Goal: Use online tool/utility: Utilize a website feature to perform a specific function

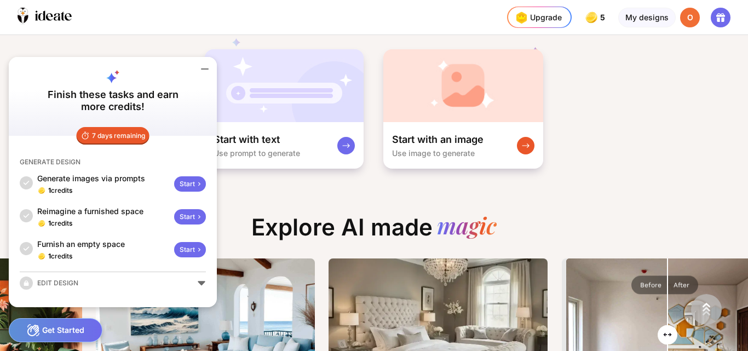
click at [189, 182] on div "Start" at bounding box center [190, 183] width 32 height 15
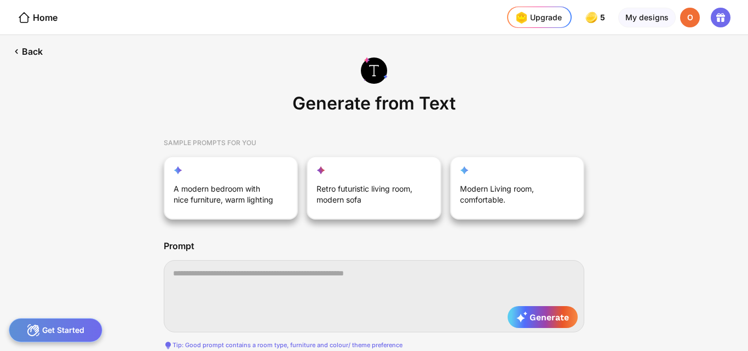
click at [242, 270] on textarea at bounding box center [374, 296] width 420 height 72
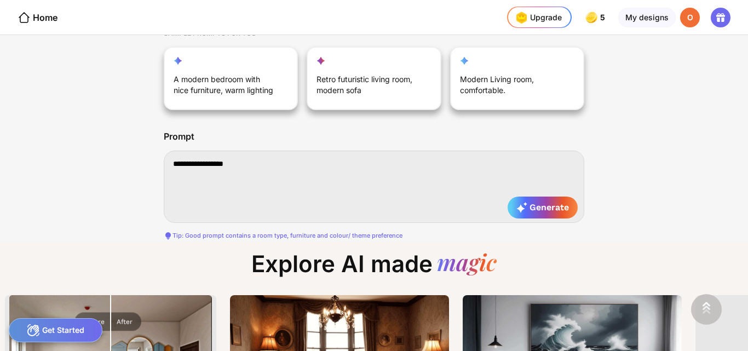
type textarea "**********"
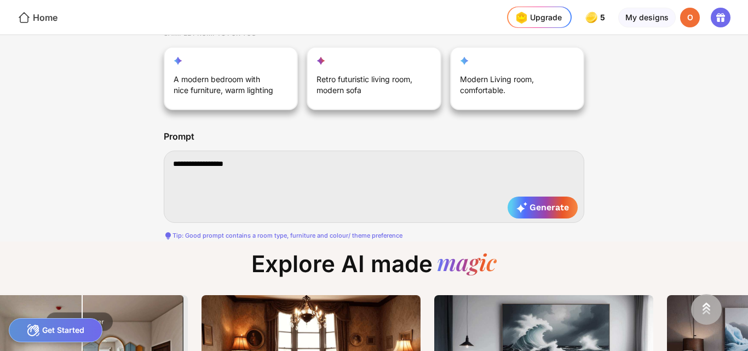
click at [21, 21] on icon at bounding box center [24, 17] width 13 height 13
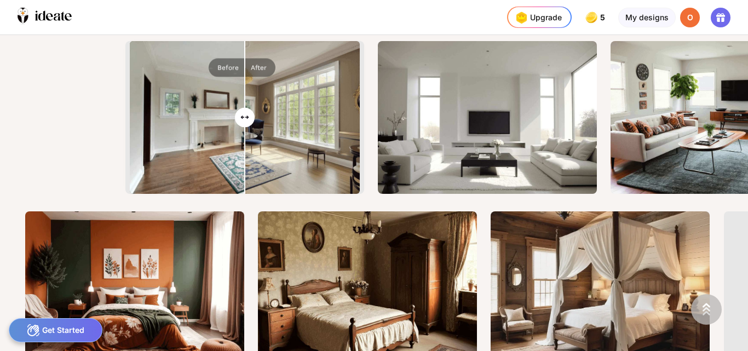
click at [63, 326] on div "Get Started" at bounding box center [56, 330] width 94 height 24
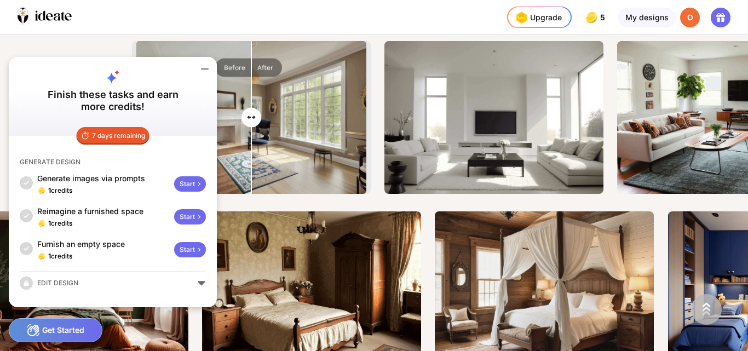
click at [208, 68] on icon at bounding box center [204, 68] width 13 height 13
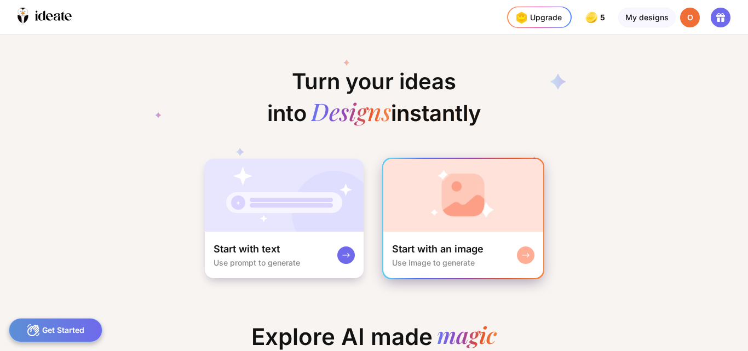
click at [465, 252] on div "Start with an image" at bounding box center [437, 248] width 91 height 13
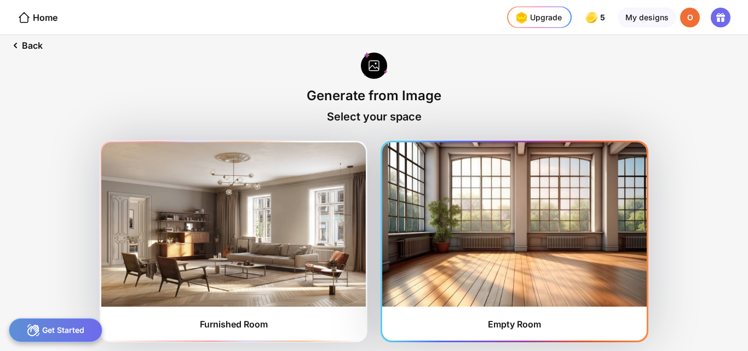
click at [538, 258] on img at bounding box center [514, 224] width 264 height 164
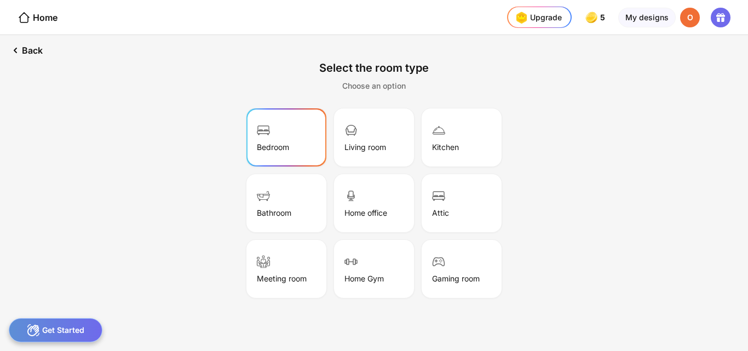
click at [309, 159] on div "Bedroom" at bounding box center [286, 137] width 77 height 55
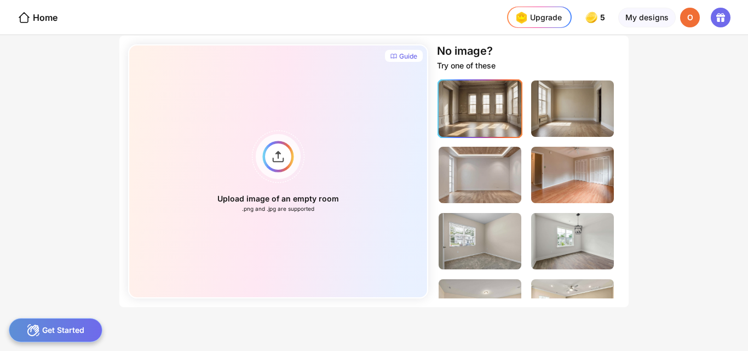
click at [496, 110] on img at bounding box center [479, 108] width 83 height 56
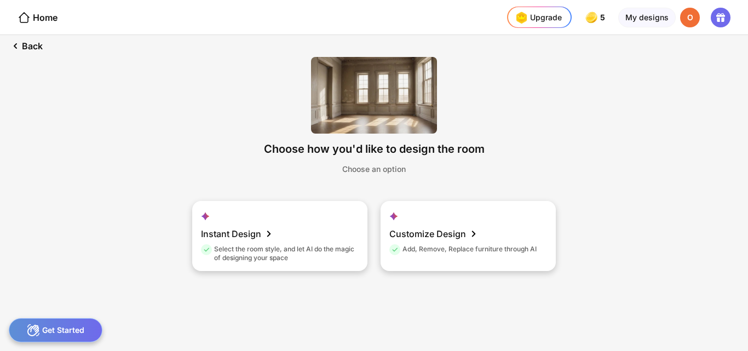
click at [364, 108] on img at bounding box center [374, 95] width 126 height 77
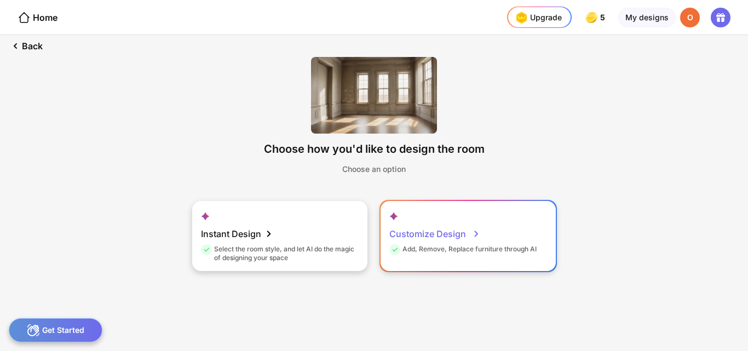
click at [422, 242] on div "Customize Design" at bounding box center [434, 234] width 91 height 22
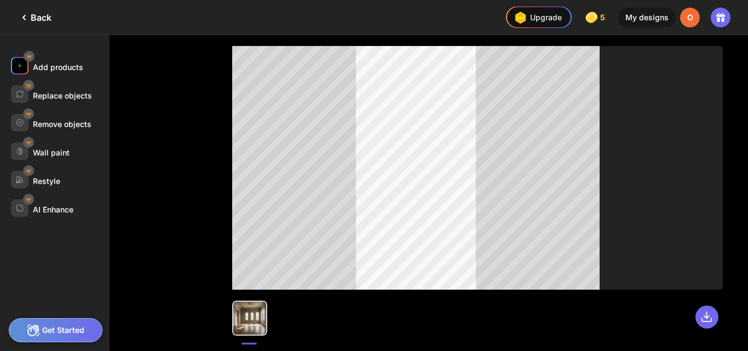
click at [74, 69] on div "Add products" at bounding box center [58, 66] width 50 height 9
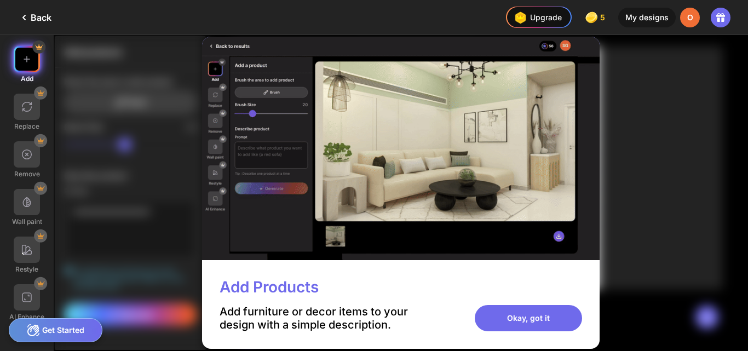
click at [303, 181] on img at bounding box center [400, 148] width 397 height 223
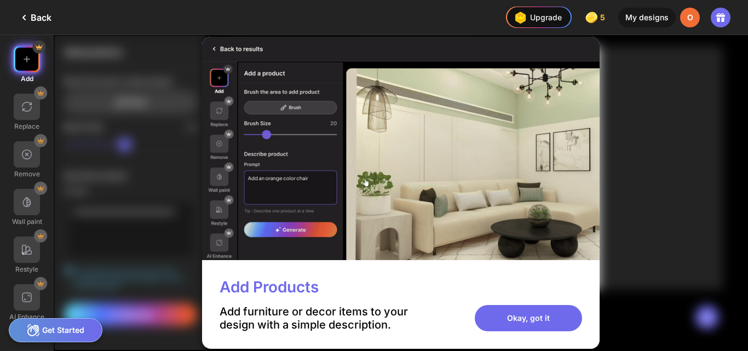
click at [293, 111] on img at bounding box center [400, 148] width 397 height 223
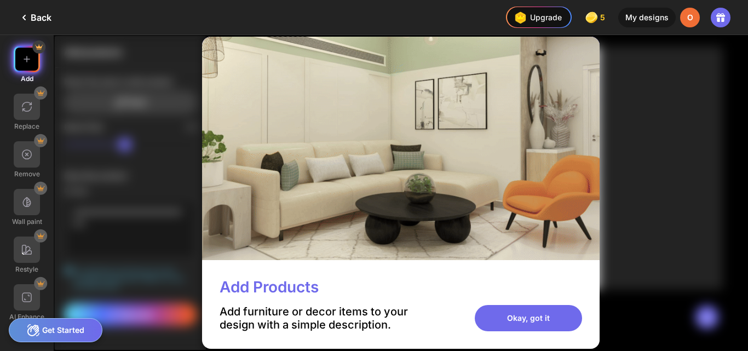
click at [484, 260] on div "Add Products Add furniture or decor items to your design with a simple descript…" at bounding box center [400, 304] width 397 height 89
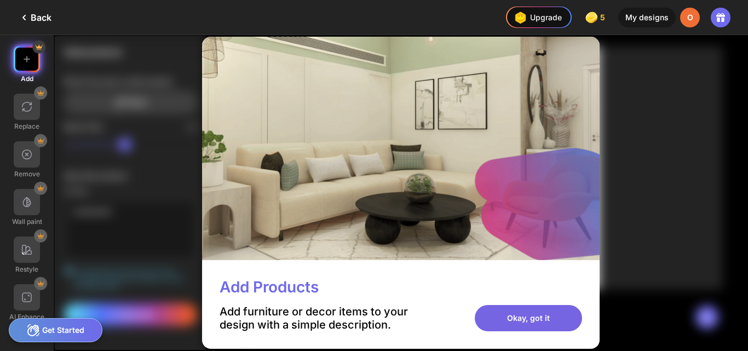
click at [549, 310] on div "Okay, got it" at bounding box center [527, 318] width 107 height 26
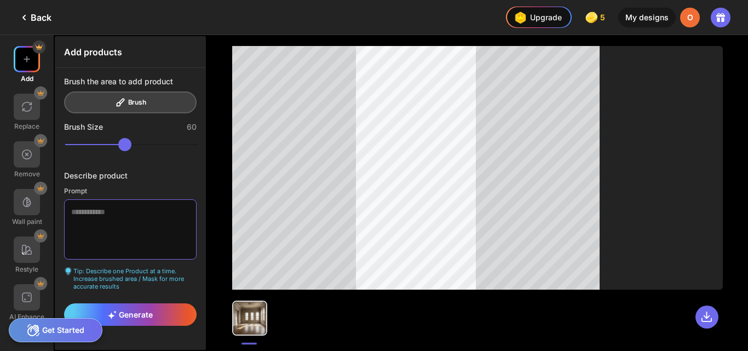
click at [111, 208] on textarea at bounding box center [130, 229] width 132 height 60
click at [156, 316] on div "Generate" at bounding box center [130, 314] width 132 height 22
click at [120, 313] on span "Generate" at bounding box center [130, 314] width 45 height 9
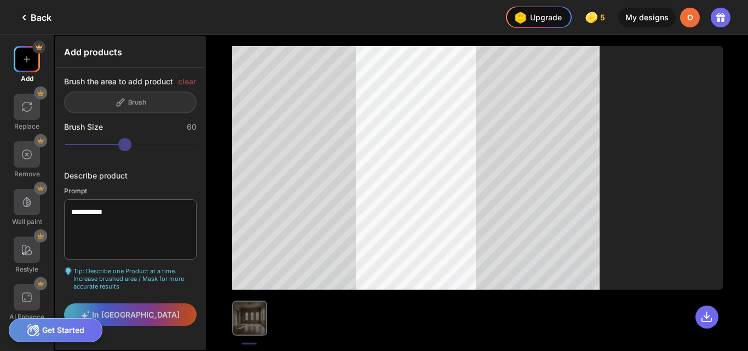
click at [128, 311] on div "In [GEOGRAPHIC_DATA]" at bounding box center [130, 314] width 132 height 22
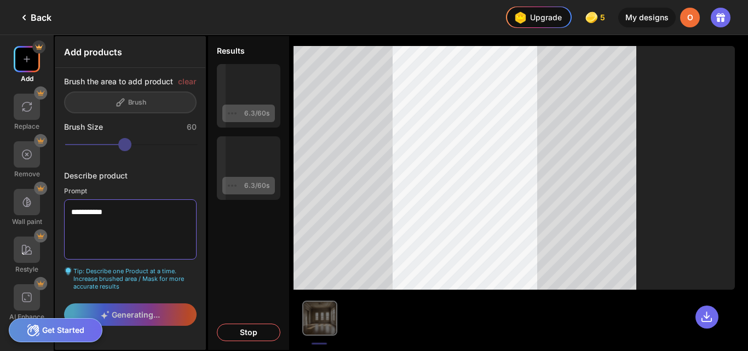
type textarea "**********"
